Goal: Task Accomplishment & Management: Complete application form

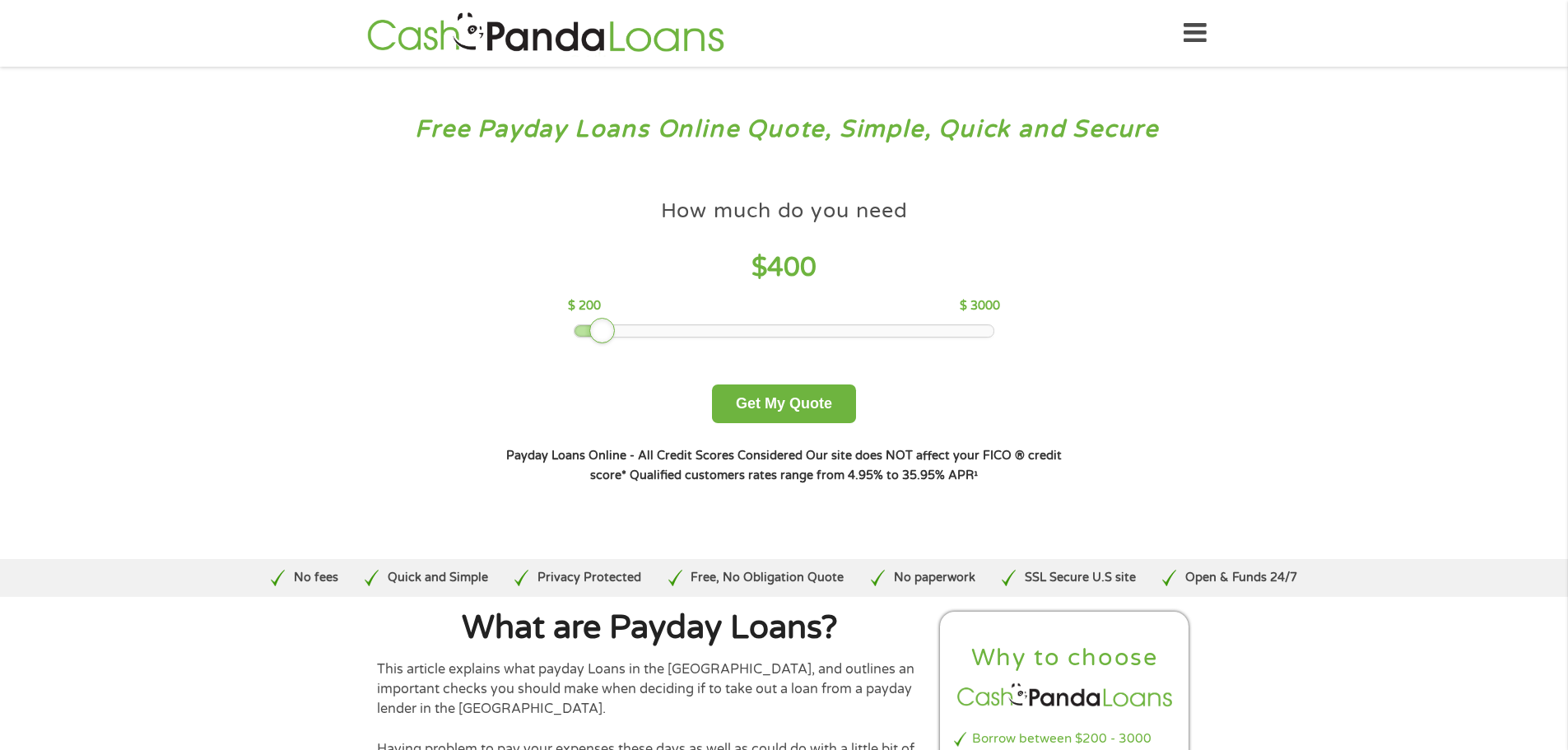
drag, startPoint x: 696, startPoint y: 337, endPoint x: 609, endPoint y: 360, distance: 90.0
click at [609, 360] on div "How much do you need $ 400 $ 200 $ 3000 Get My Quote" at bounding box center [784, 307] width 577 height 232
click at [849, 421] on button "Get My Quote" at bounding box center [784, 404] width 144 height 39
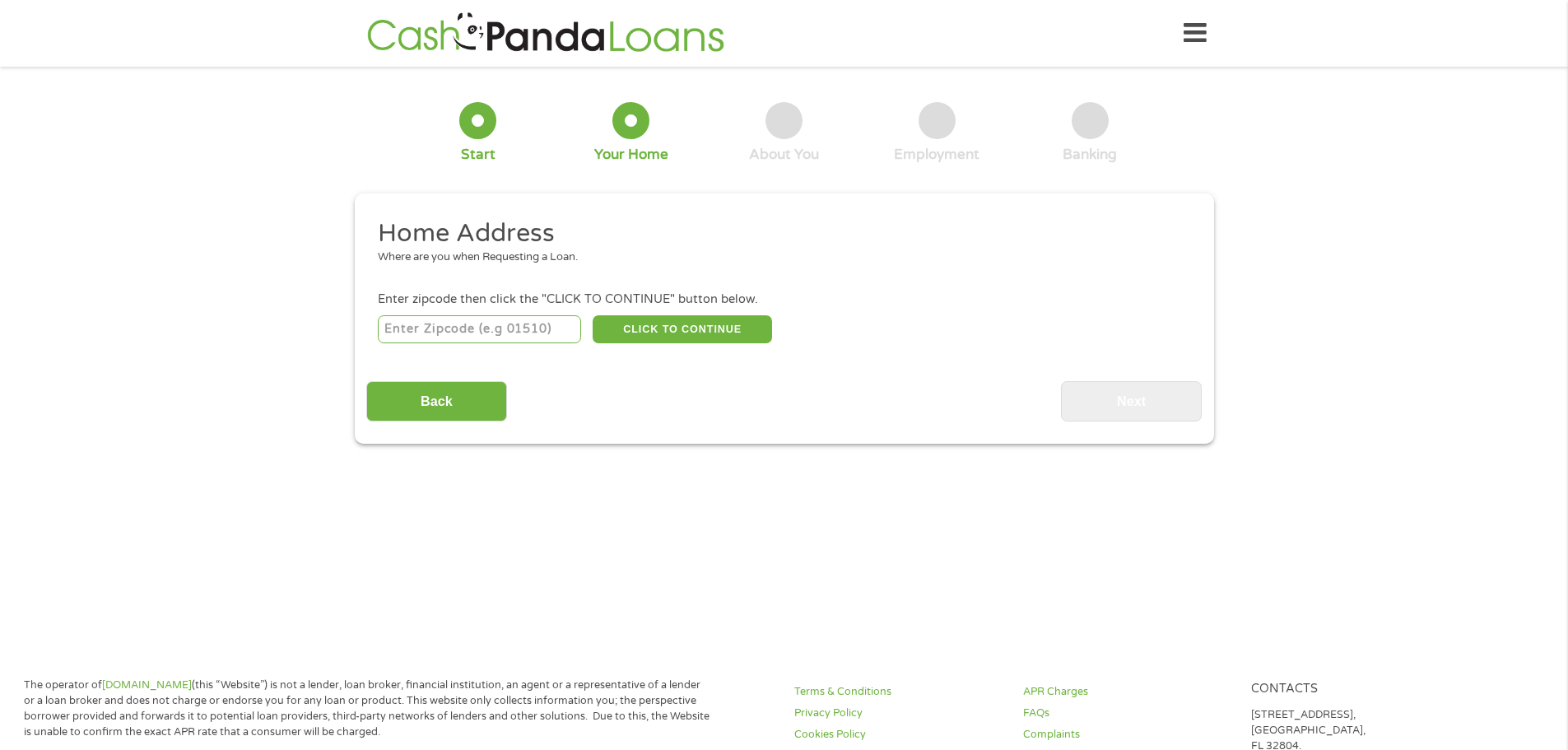
click at [515, 309] on li "Enter zipcode then click the "CLICK TO CONTINUE" button below. CLICK TO CONTINU…" at bounding box center [784, 318] width 835 height 55
click at [514, 318] on input "number" at bounding box center [479, 329] width 203 height 28
type input "82501"
select select "[US_STATE]"
click at [638, 331] on button "CLICK TO CONTINUE" at bounding box center [683, 329] width 180 height 28
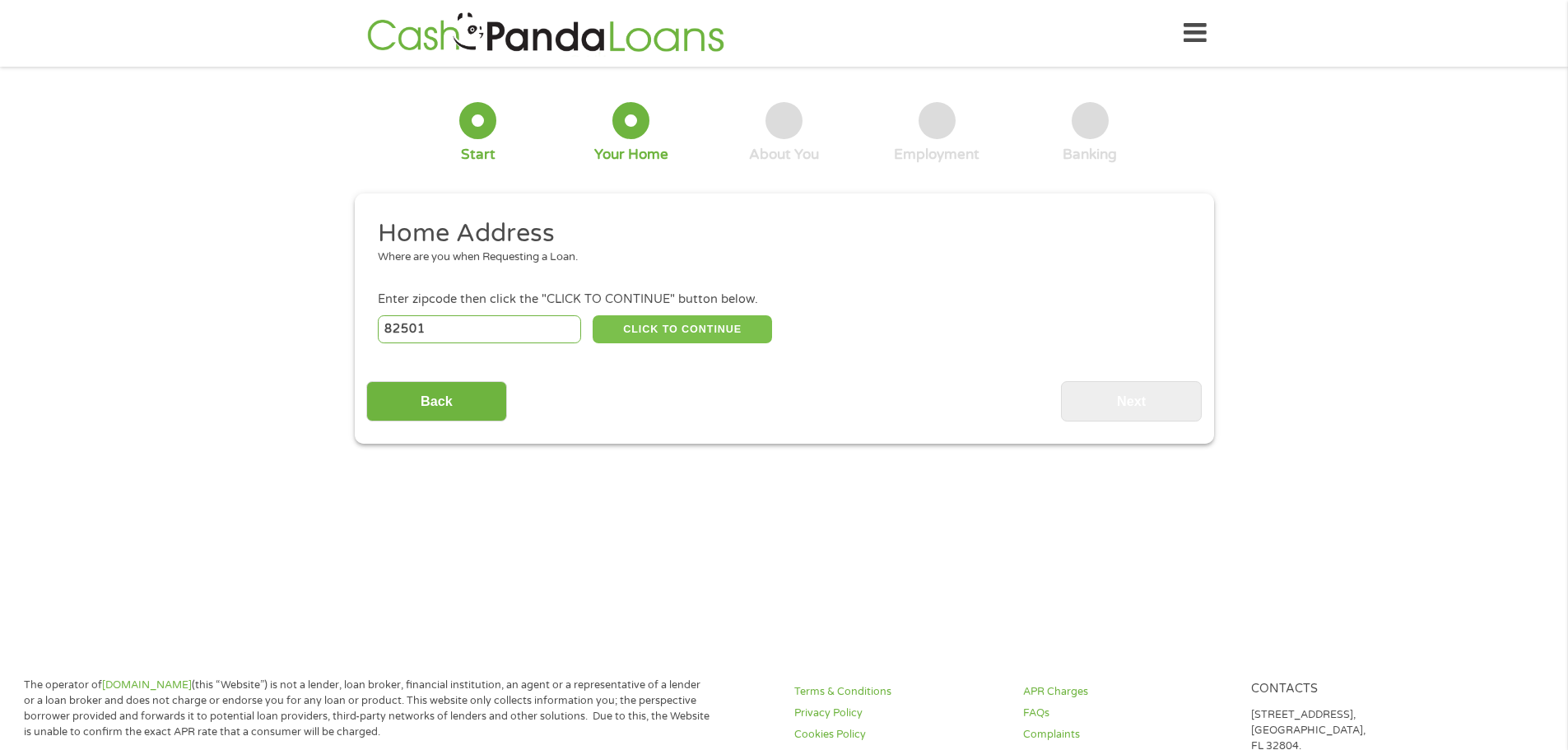
type input "82501"
type input "Riverton"
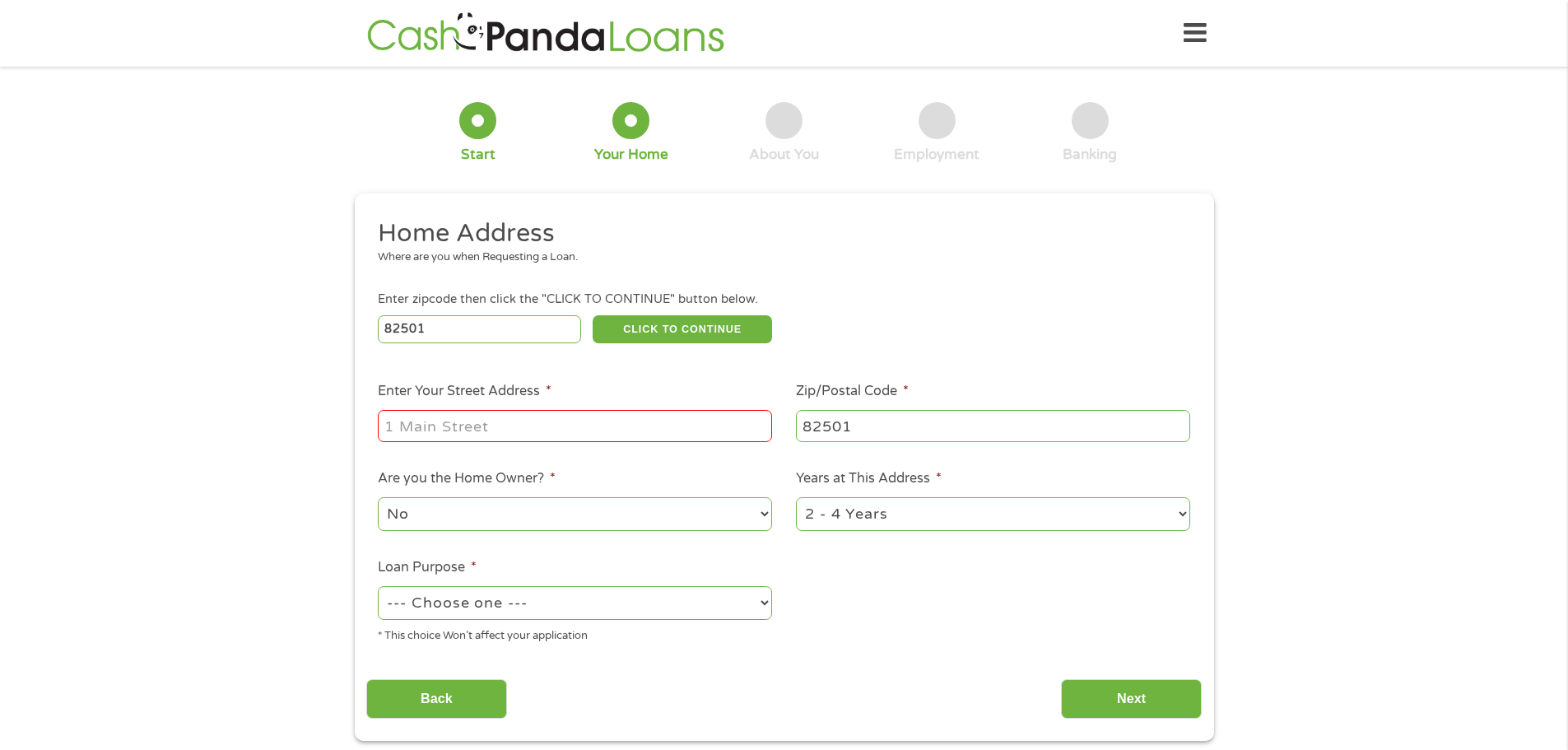
click at [569, 439] on input "Enter Your Street Address *" at bounding box center [575, 425] width 395 height 31
type input "[STREET_ADDRESS]"
click at [661, 596] on select "--- Choose one --- Pay Bills Debt Consolidation Home Improvement Major Purchase…" at bounding box center [575, 604] width 395 height 34
select select "paybills"
click at [378, 587] on select "--- Choose one --- Pay Bills Debt Consolidation Home Improvement Major Purchase…" at bounding box center [575, 604] width 395 height 34
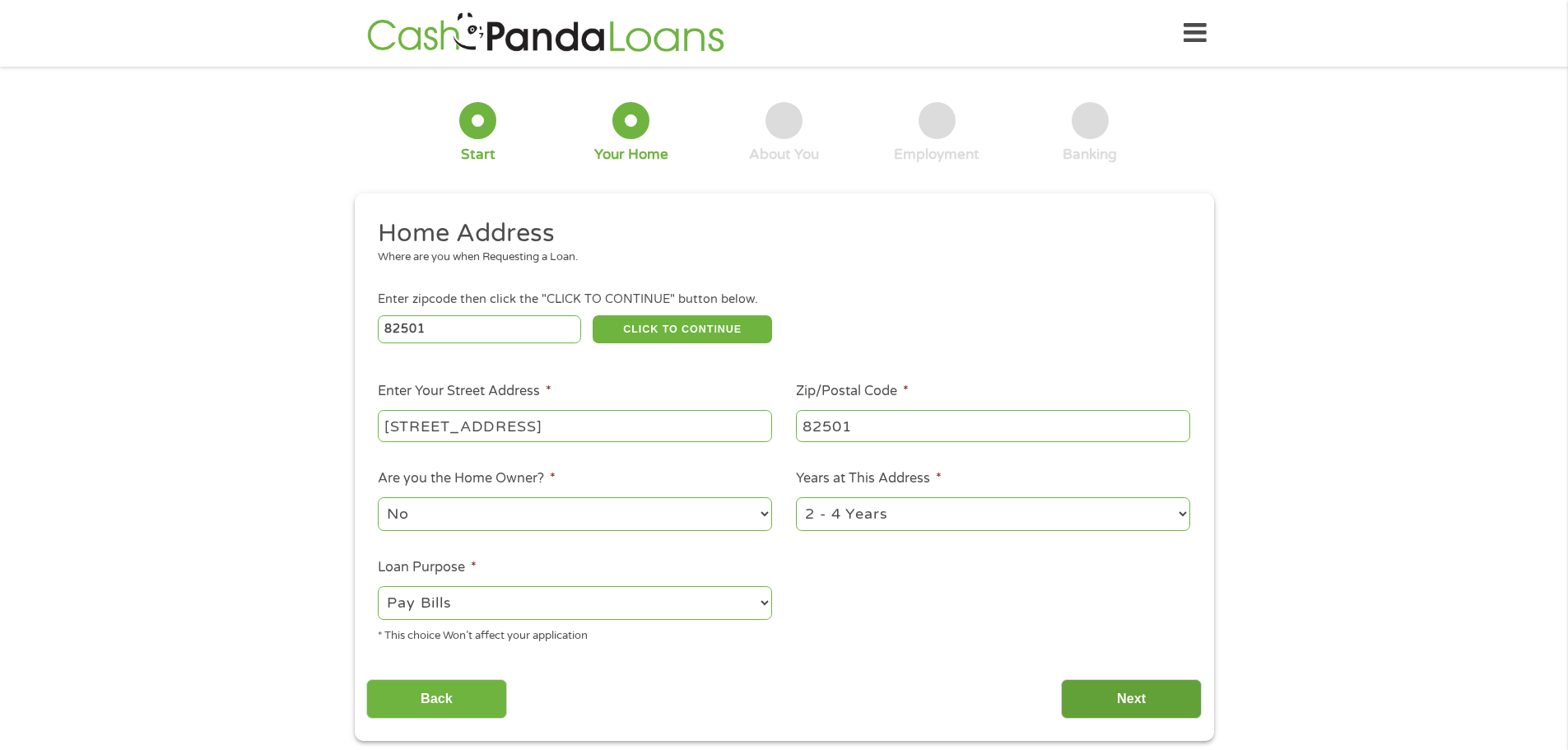
click at [1083, 719] on input "Next" at bounding box center [1131, 700] width 141 height 40
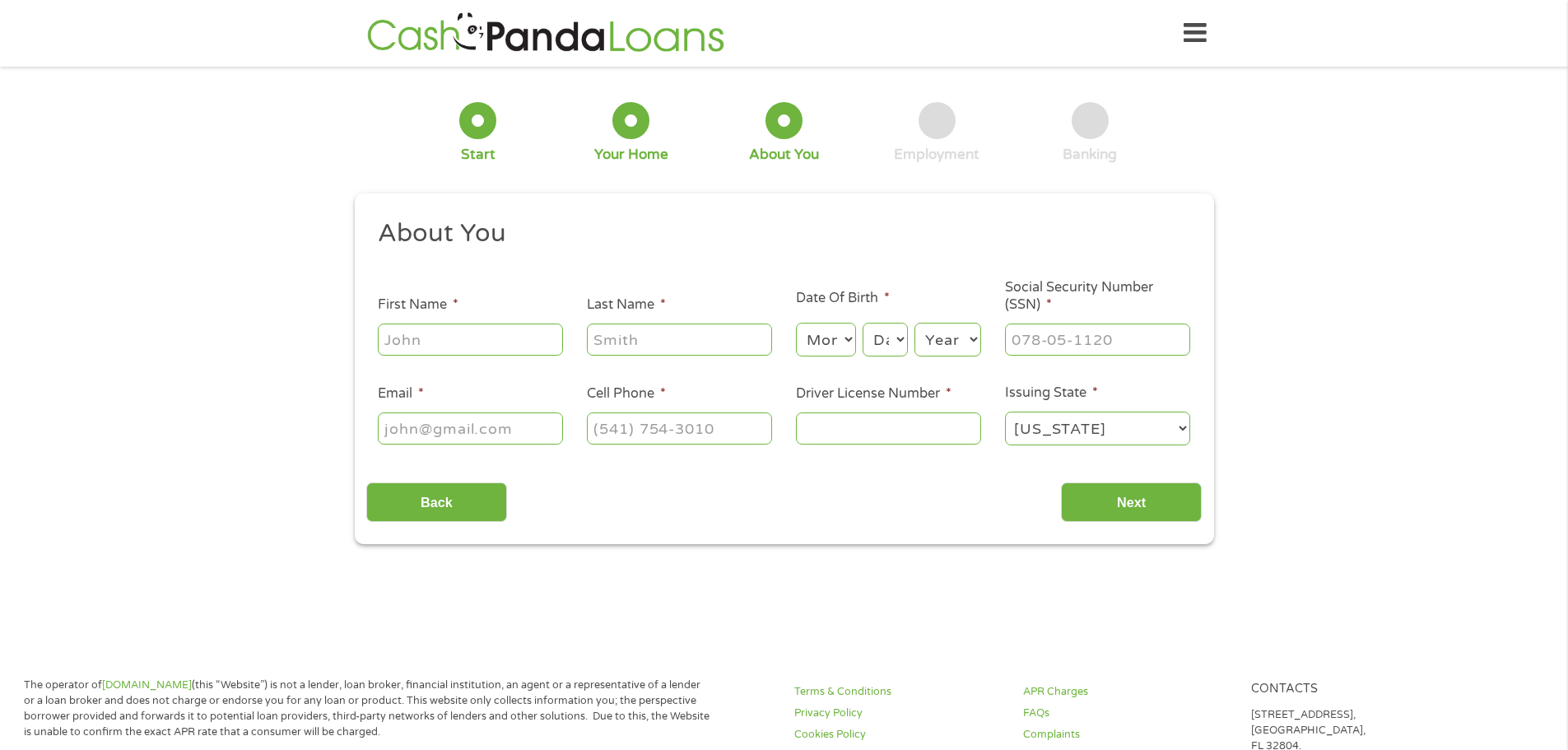
scroll to position [7, 7]
click at [423, 329] on input "First Name *" at bounding box center [470, 339] width 185 height 31
type input "[PERSON_NAME]"
click at [841, 328] on select "Month 1 2 3 4 5 6 7 8 9 10 11 12" at bounding box center [826, 340] width 60 height 34
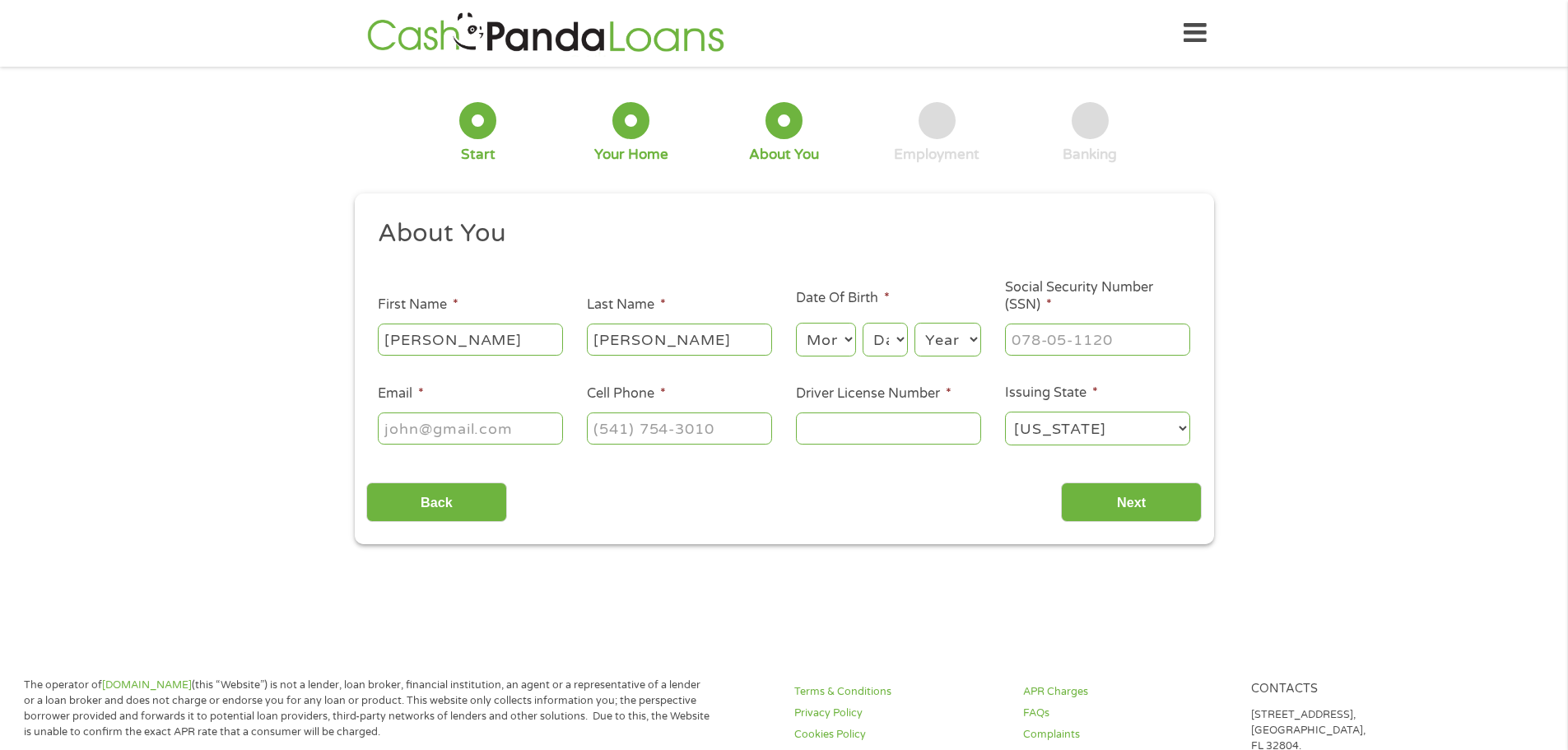
select select "2"
click at [796, 323] on select "Month 1 2 3 4 5 6 7 8 9 10 11 12" at bounding box center [826, 340] width 60 height 34
click at [876, 353] on select "Day 1 2 3 4 5 6 7 8 9 10 11 12 13 14 15 16 17 18 19 20 21 22 23 24 25 26 27 28 …" at bounding box center [884, 340] width 44 height 34
select select "8"
click at [862, 323] on select "Day 1 2 3 4 5 6 7 8 9 10 11 12 13 14 15 16 17 18 19 20 21 22 23 24 25 26 27 28 …" at bounding box center [884, 340] width 44 height 34
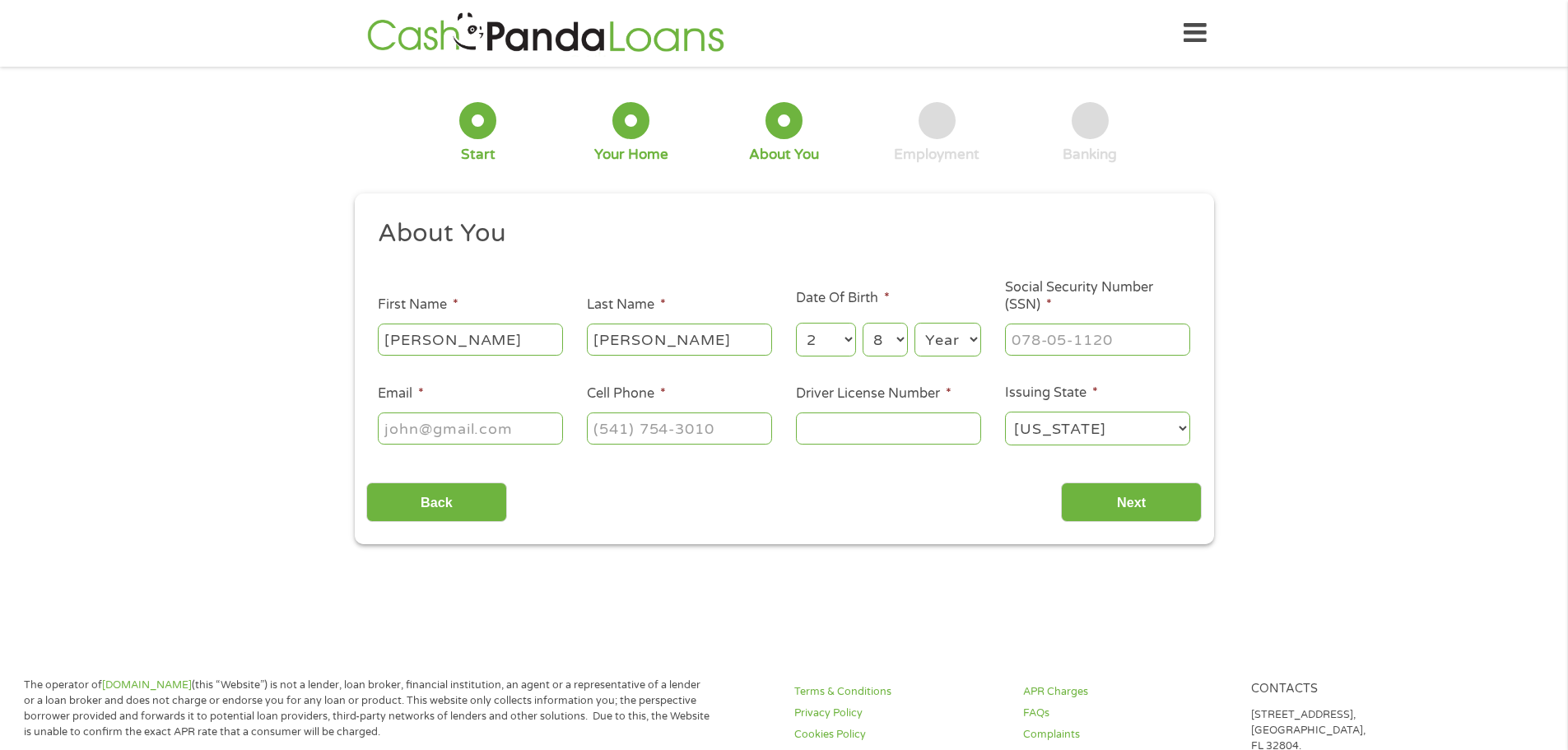
click at [951, 357] on div "Year Year [DATE] 2006 2005 2004 2003 2002 2001 2000 1999 1998 1997 1996 1995 19…" at bounding box center [947, 340] width 67 height 40
click at [951, 335] on select "Year [DATE] 2006 2005 2004 2003 2002 2001 2000 1999 1998 1997 1996 1995 1994 19…" at bounding box center [947, 340] width 67 height 34
select select "1988"
click at [914, 323] on select "Year [DATE] 2006 2005 2004 2003 2002 2001 2000 1999 1998 1997 1996 1995 1994 19…" at bounding box center [947, 340] width 67 height 34
click at [1076, 332] on input "___-__-____" at bounding box center [1097, 339] width 185 height 31
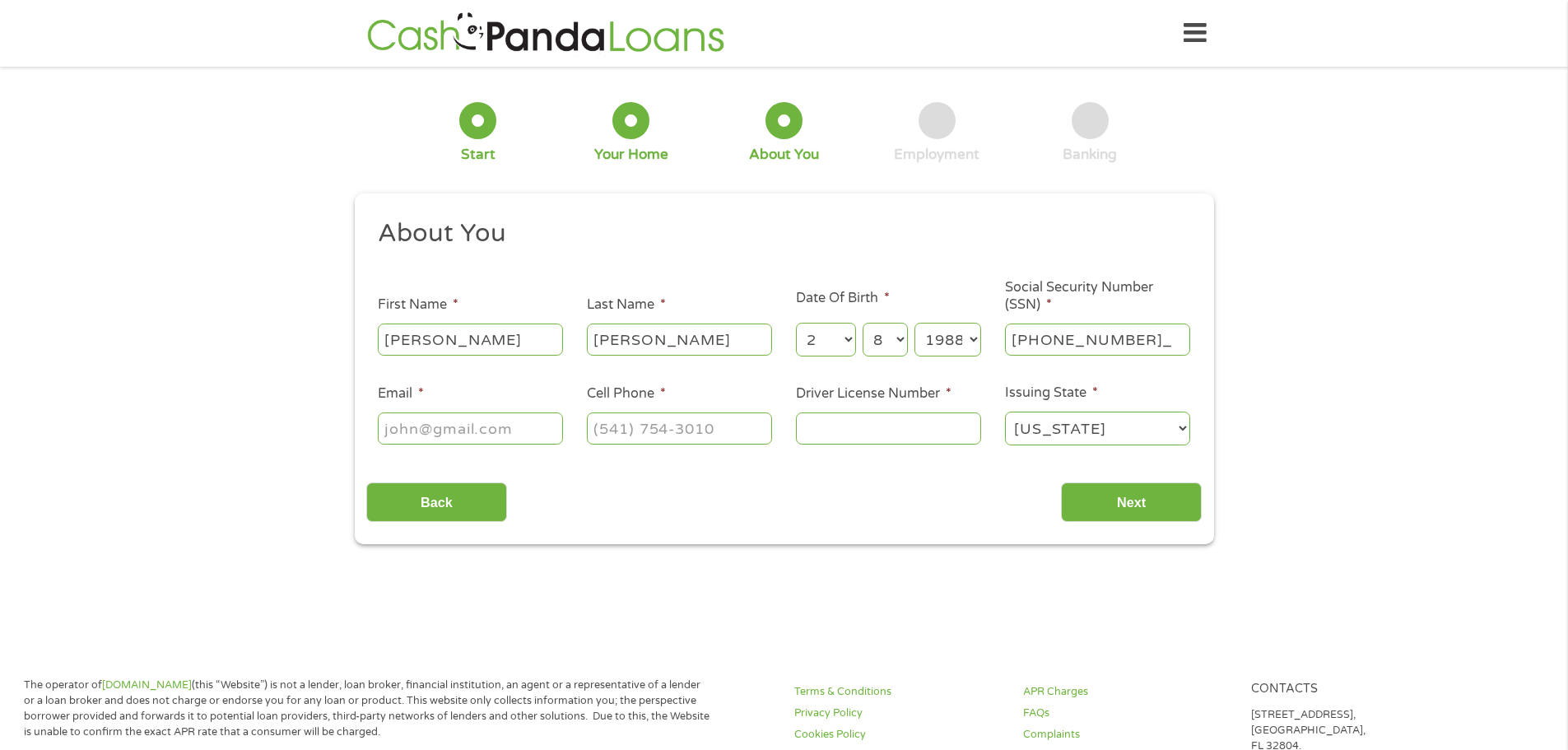
type input "520-27-6364"
click at [555, 422] on input "Email *" at bounding box center [470, 428] width 185 height 31
type input "[EMAIL_ADDRESS][DOMAIN_NAME]"
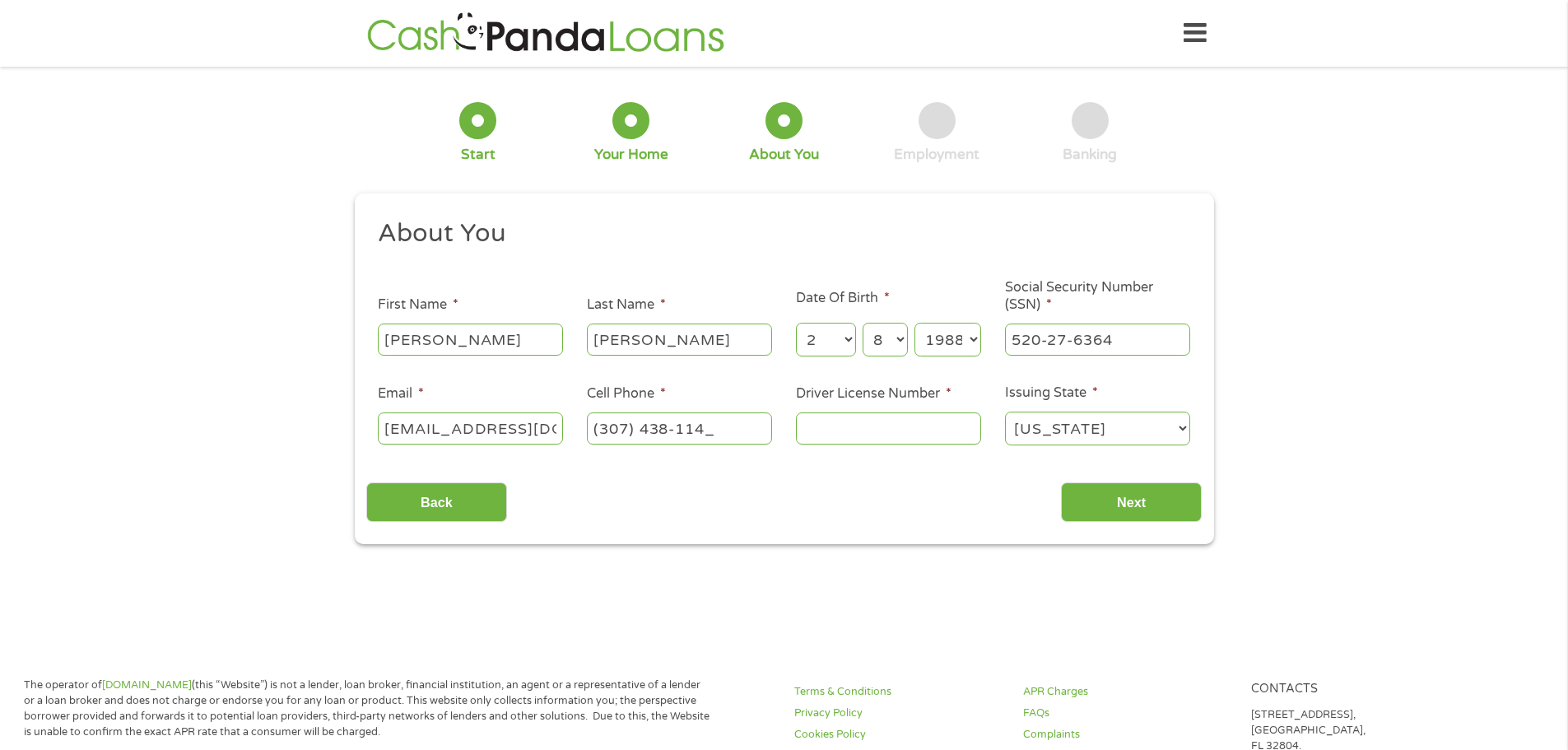
type input "[PHONE_NUMBER]"
type input "108021205"
click at [1186, 506] on input "Next" at bounding box center [1131, 503] width 141 height 40
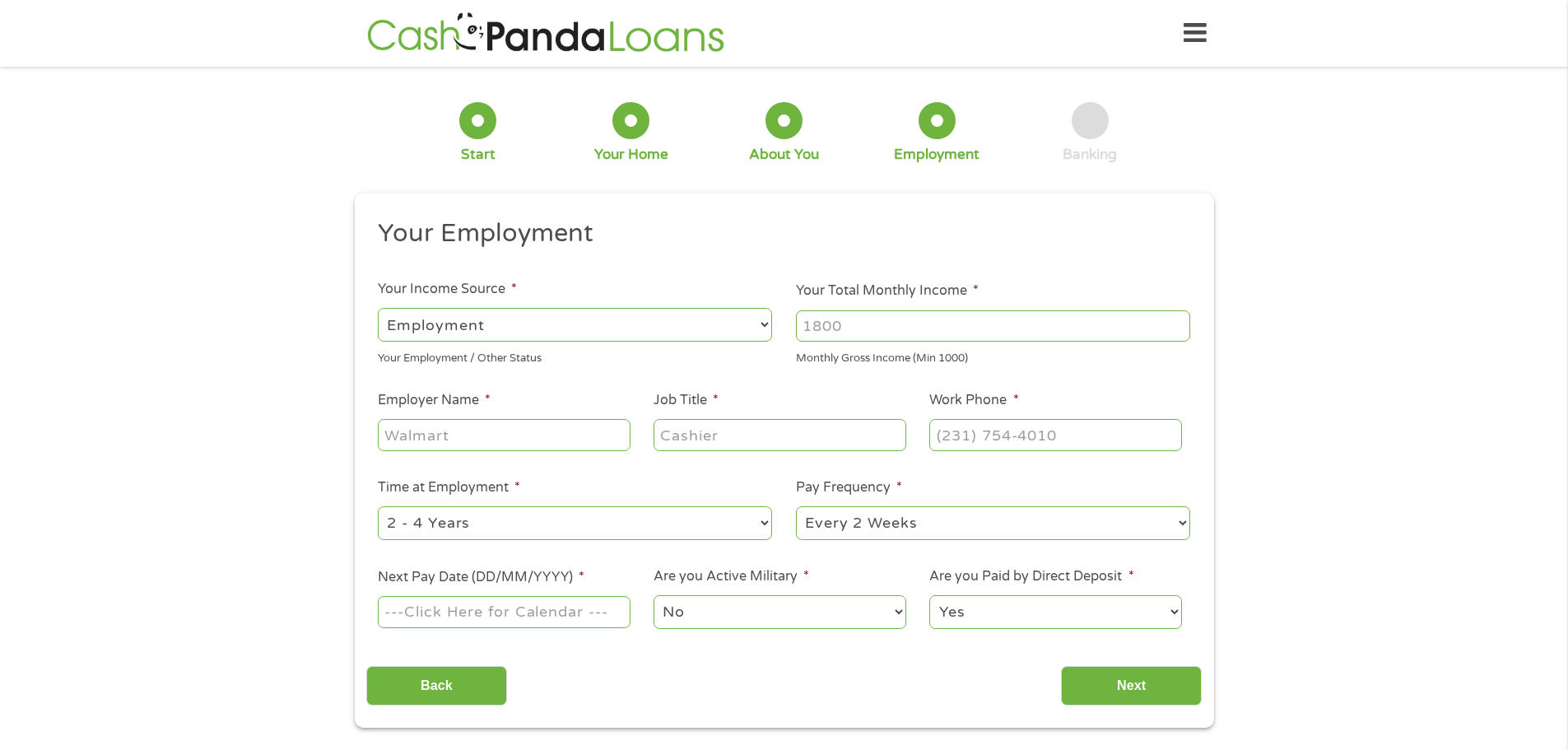
scroll to position [7, 7]
click at [866, 331] on input "Your Total Monthly Income *" at bounding box center [993, 326] width 395 height 31
type input "2800"
click at [607, 423] on input "Employer Name *" at bounding box center [504, 434] width 252 height 31
type input "wind river inter tribal council"
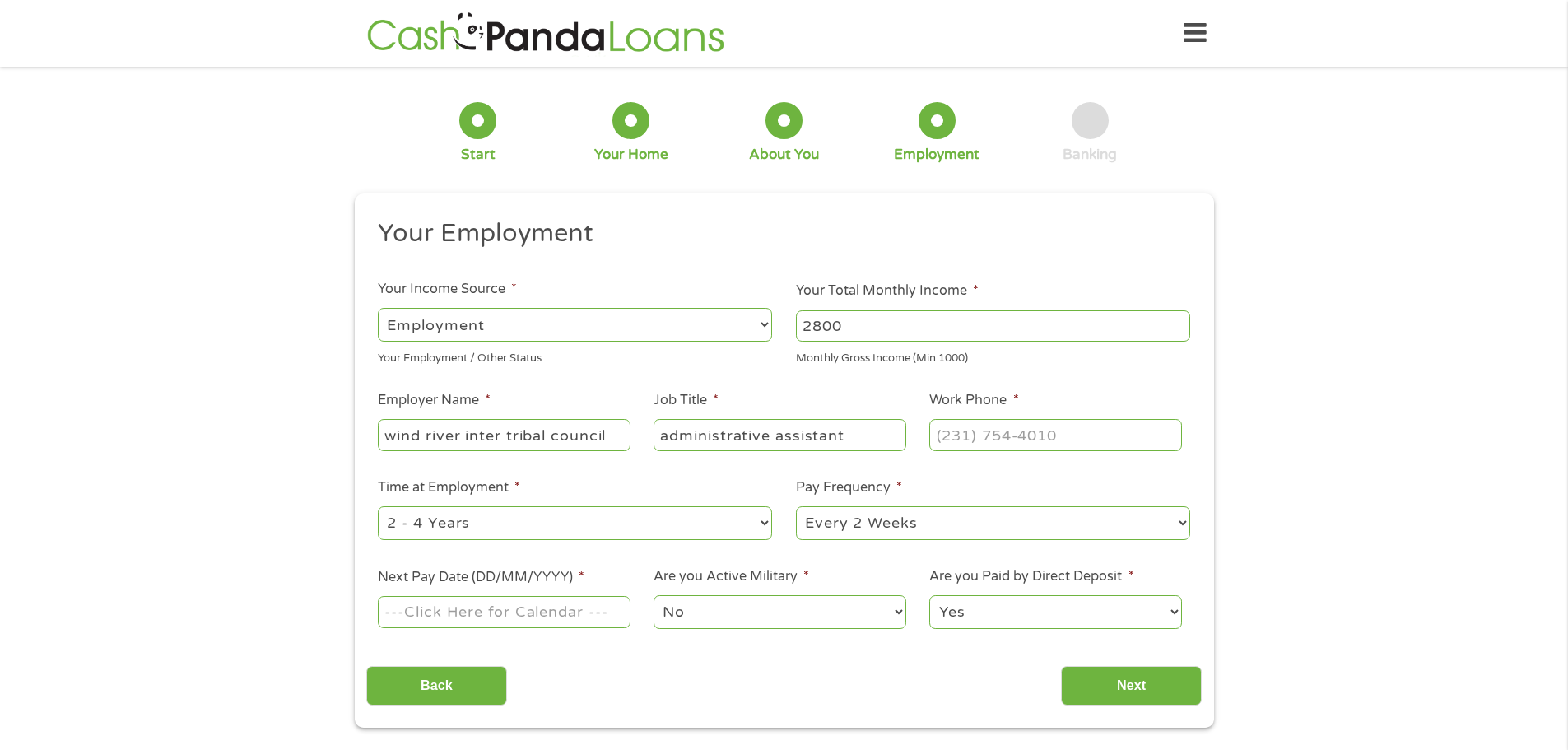
type input "administrative assistant"
type input "[PHONE_NUMBER]"
click at [766, 530] on select "--- Choose one --- 1 Year or less 1 - 2 Years 2 - 4 Years Over 4 Years" at bounding box center [575, 524] width 395 height 34
click at [378, 507] on select "--- Choose one --- 1 Year or less 1 - 2 Years 2 - 4 Years Over 4 Years" at bounding box center [575, 524] width 395 height 34
click at [755, 535] on select "--- Choose one --- 1 Year or less 1 - 2 Years 2 - 4 Years Over 4 Years" at bounding box center [575, 524] width 395 height 34
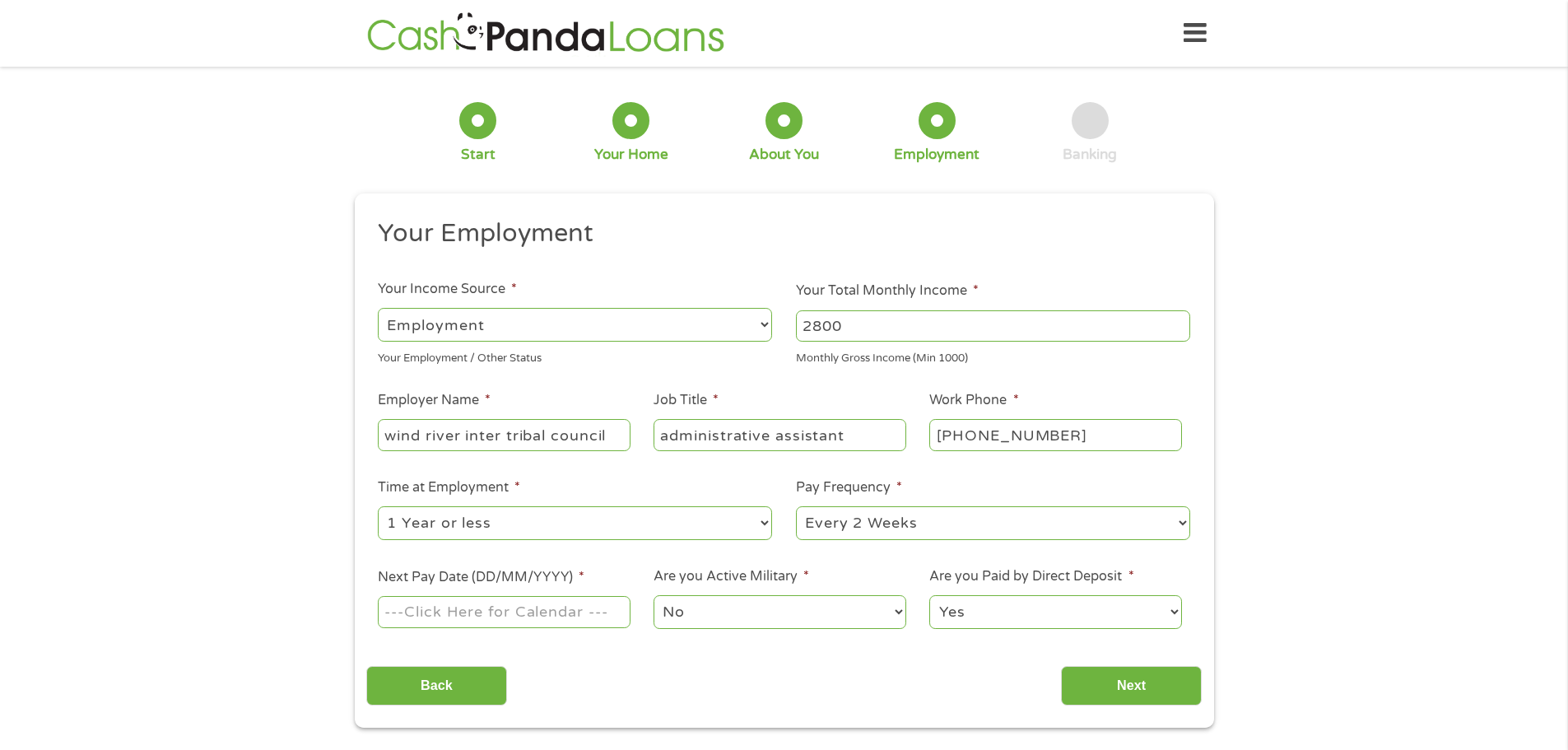
select select "24months"
click at [378, 507] on select "--- Choose one --- 1 Year or less 1 - 2 Years 2 - 4 Years Over 4 Years" at bounding box center [575, 524] width 395 height 34
click at [619, 615] on input "Next Pay Date (DD/MM/YYYY) *" at bounding box center [504, 611] width 252 height 31
type input "[DATE]"
click at [762, 615] on select "No Yes" at bounding box center [780, 613] width 252 height 34
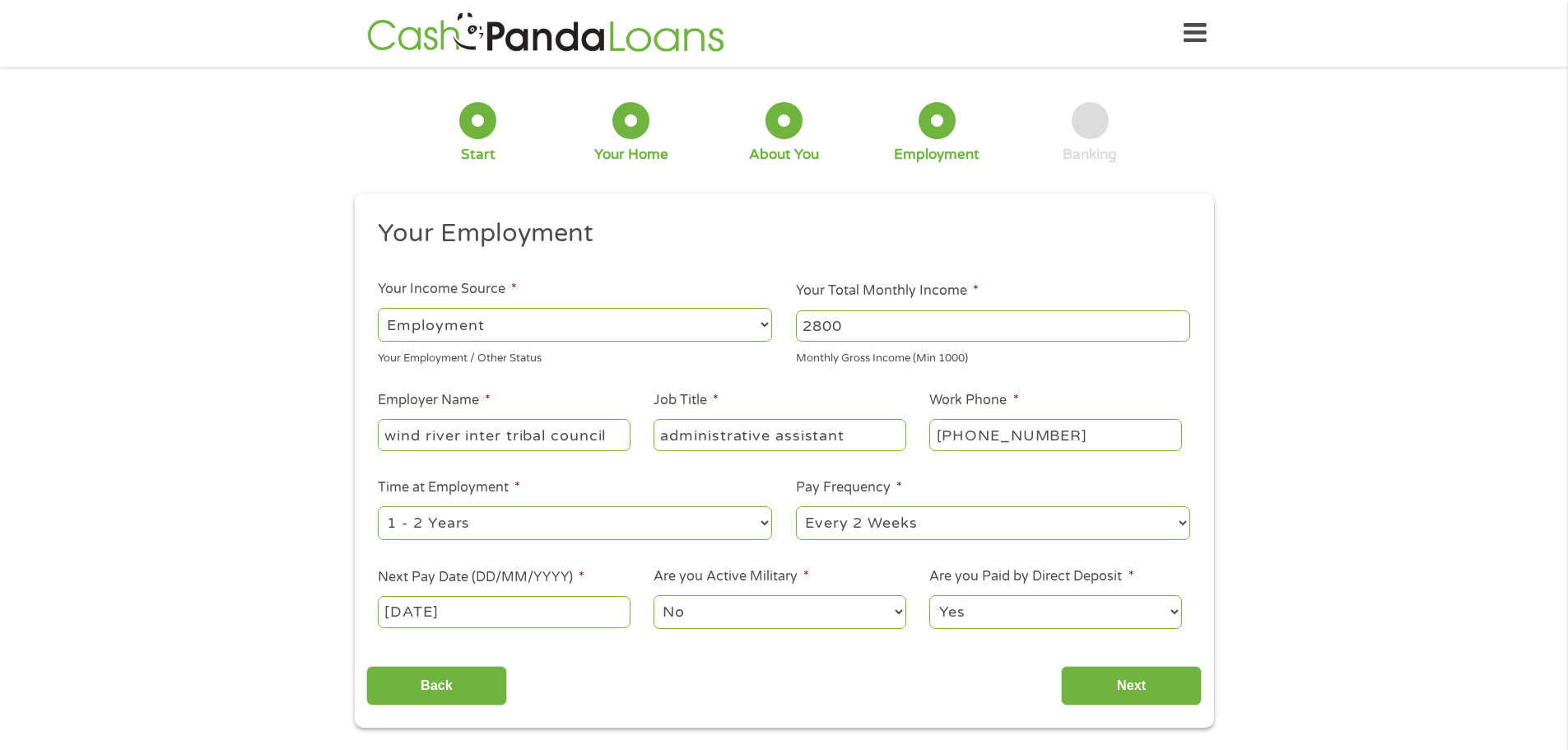
click at [762, 615] on select "No Yes" at bounding box center [780, 613] width 252 height 34
click at [1177, 713] on div "This field is hidden when viewing the form gclid Cj0KCQjw3aLHBhDTARIsAIRij5-PkL…" at bounding box center [784, 461] width 859 height 535
click at [1174, 697] on input "Next" at bounding box center [1131, 686] width 141 height 40
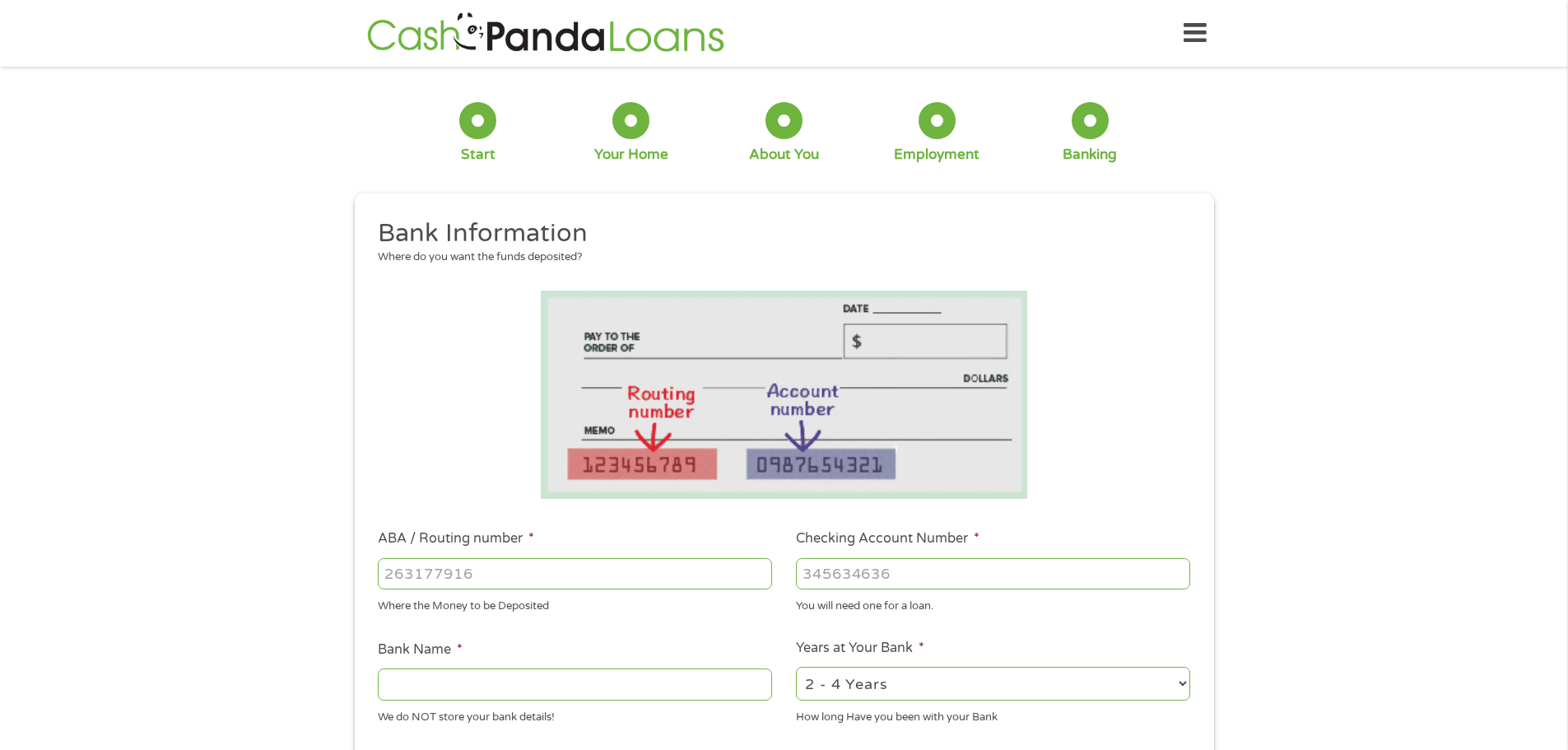
click at [724, 570] on input "ABA / Routing number *" at bounding box center [575, 573] width 395 height 31
type input "102300404"
type input "CENTRAL BANK AND TRUST"
type input "102300404"
click at [863, 573] on input "Checking Account Number *" at bounding box center [993, 573] width 395 height 31
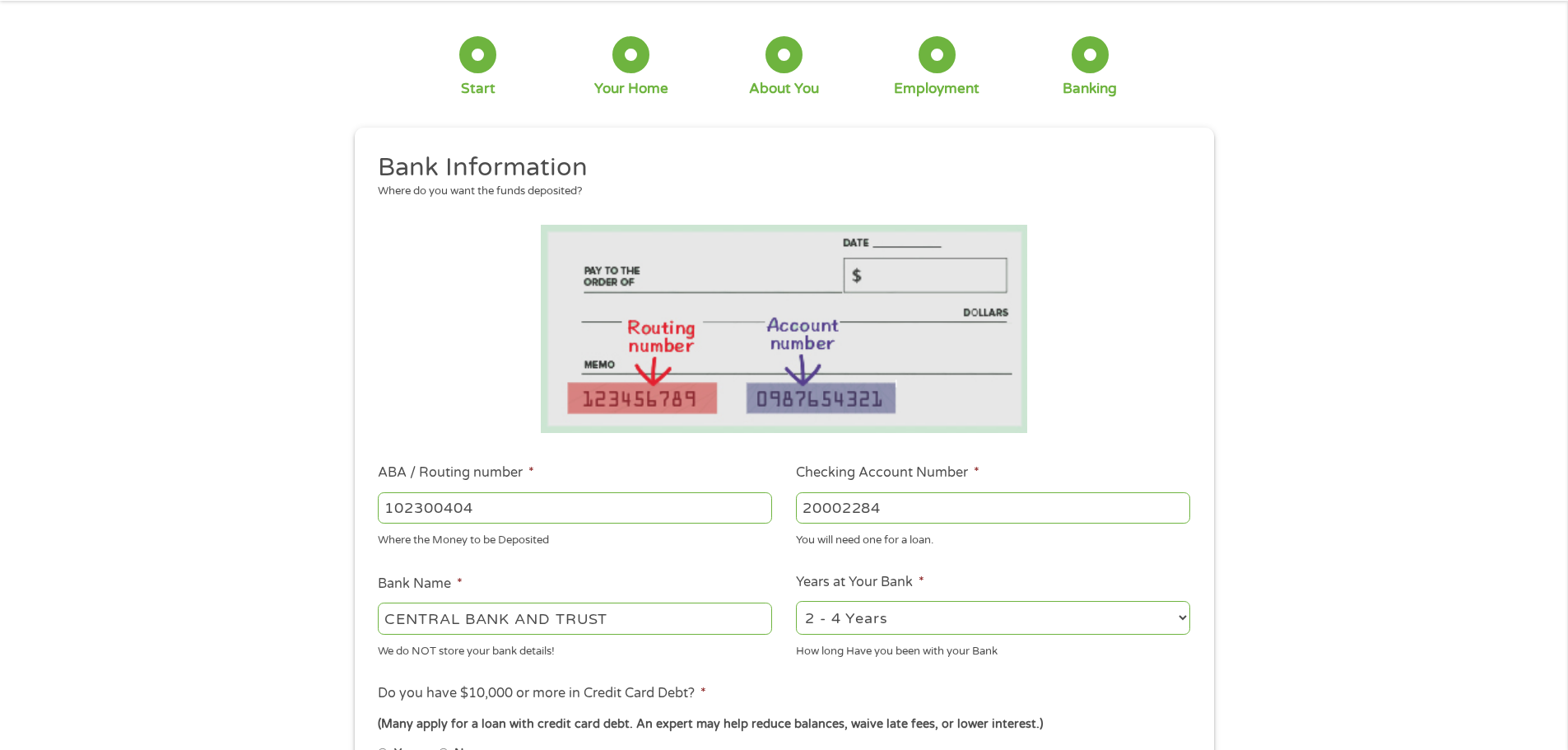
scroll to position [165, 0]
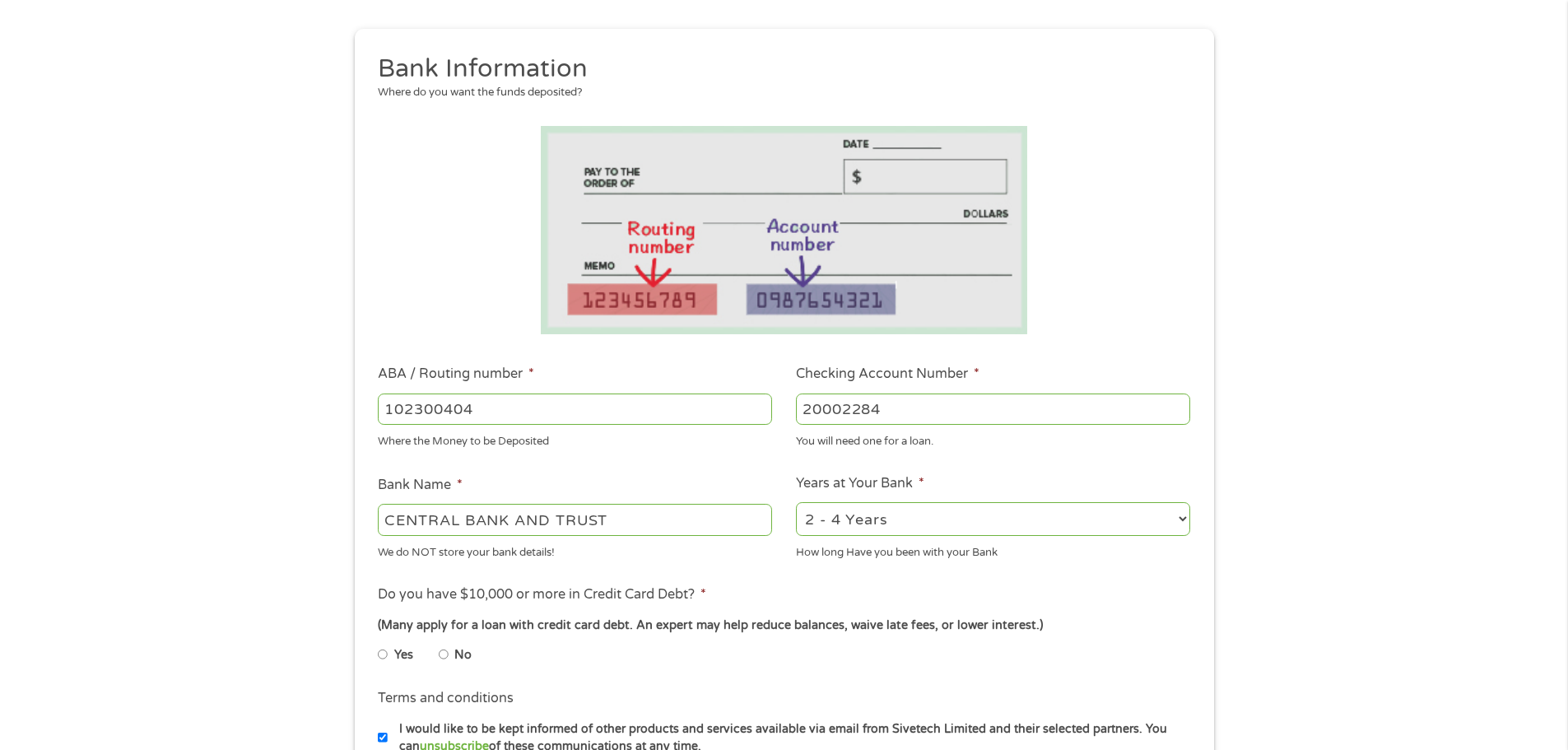
type input "20002284"
click at [927, 522] on select "2 - 4 Years 6 - 12 Months 1 - 2 Years Over 4 Years" at bounding box center [993, 519] width 395 height 34
click at [796, 502] on select "2 - 4 Years 6 - 12 Months 1 - 2 Years Over 4 Years" at bounding box center [993, 519] width 395 height 34
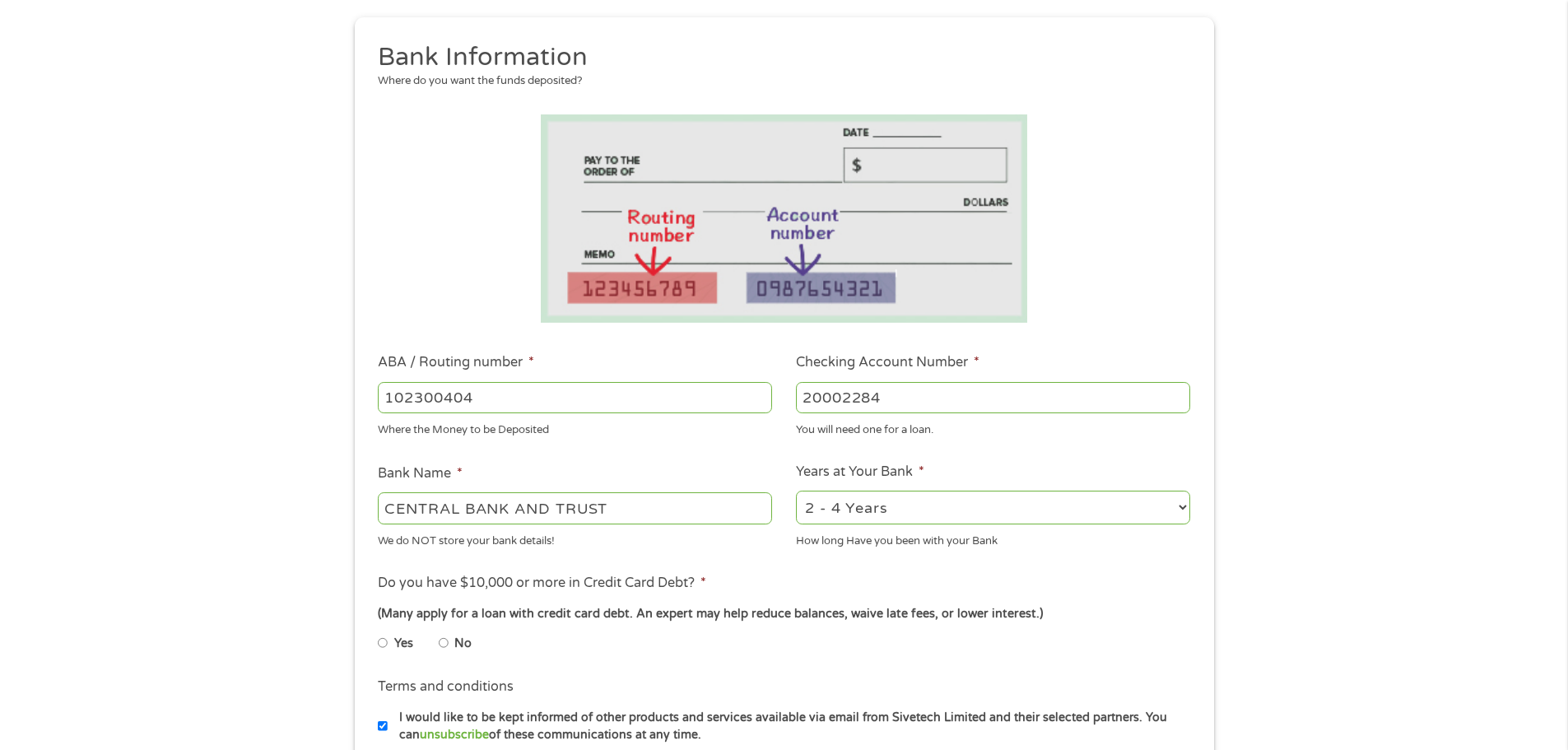
scroll to position [412, 0]
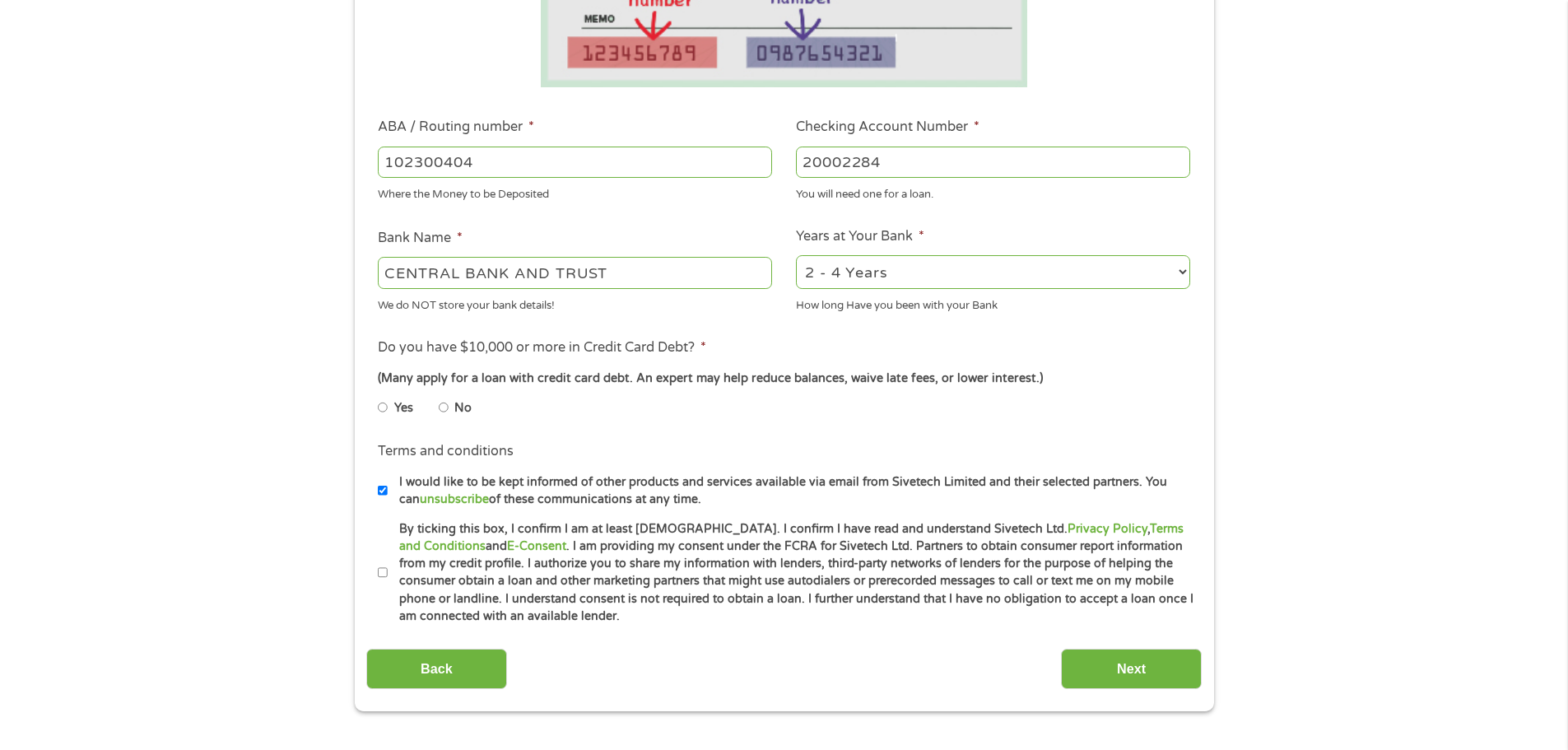
click at [451, 406] on li "No" at bounding box center [468, 408] width 59 height 32
click at [443, 404] on input "No" at bounding box center [444, 408] width 10 height 26
radio input "true"
click at [428, 505] on link "unsubscribe" at bounding box center [454, 500] width 69 height 14
click at [377, 484] on li "Terms and conditions I would like to be kept informed of other products and ser…" at bounding box center [784, 475] width 835 height 67
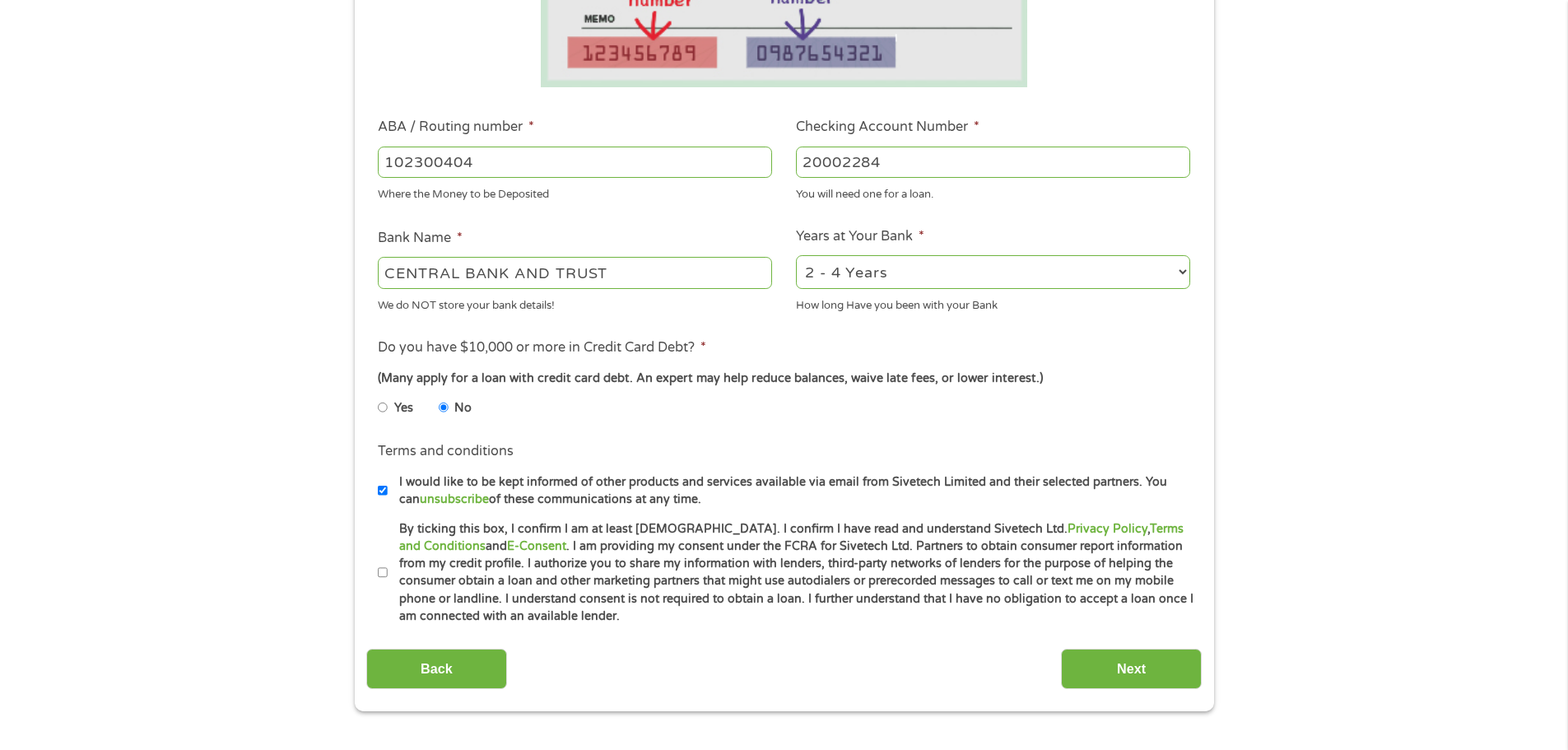
click at [381, 488] on input "I would like to be kept informed of other products and services available via e…" at bounding box center [383, 491] width 10 height 26
checkbox input "false"
click at [383, 577] on input "By ticking this box, I confirm I am at least [DEMOGRAPHIC_DATA]. I confirm I ha…" at bounding box center [383, 573] width 10 height 26
checkbox input "true"
click at [1113, 684] on input "Next" at bounding box center [1131, 669] width 141 height 40
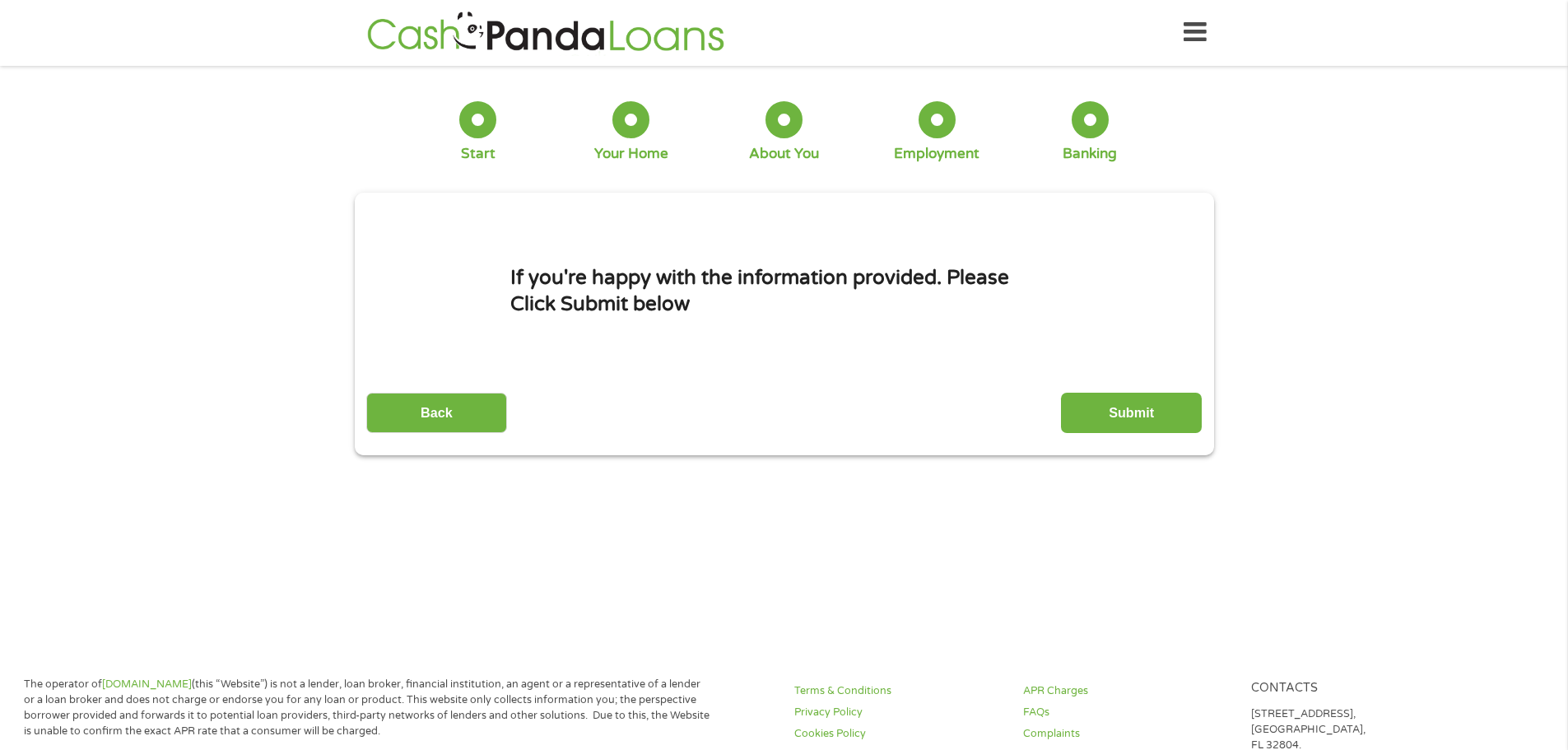
scroll to position [0, 0]
click at [1118, 421] on input "Submit" at bounding box center [1131, 414] width 141 height 40
